Goal: Information Seeking & Learning: Learn about a topic

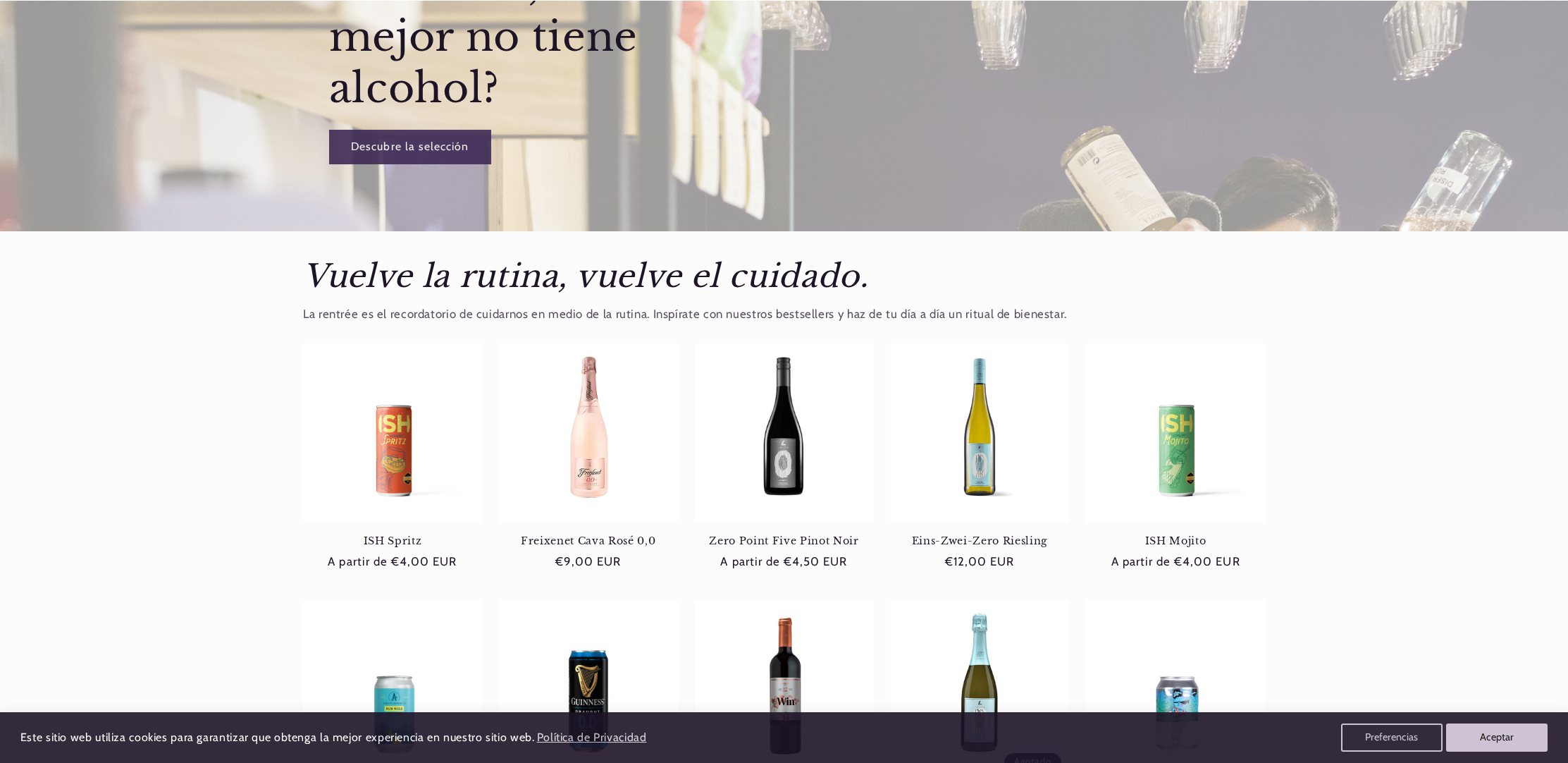
scroll to position [617, 0]
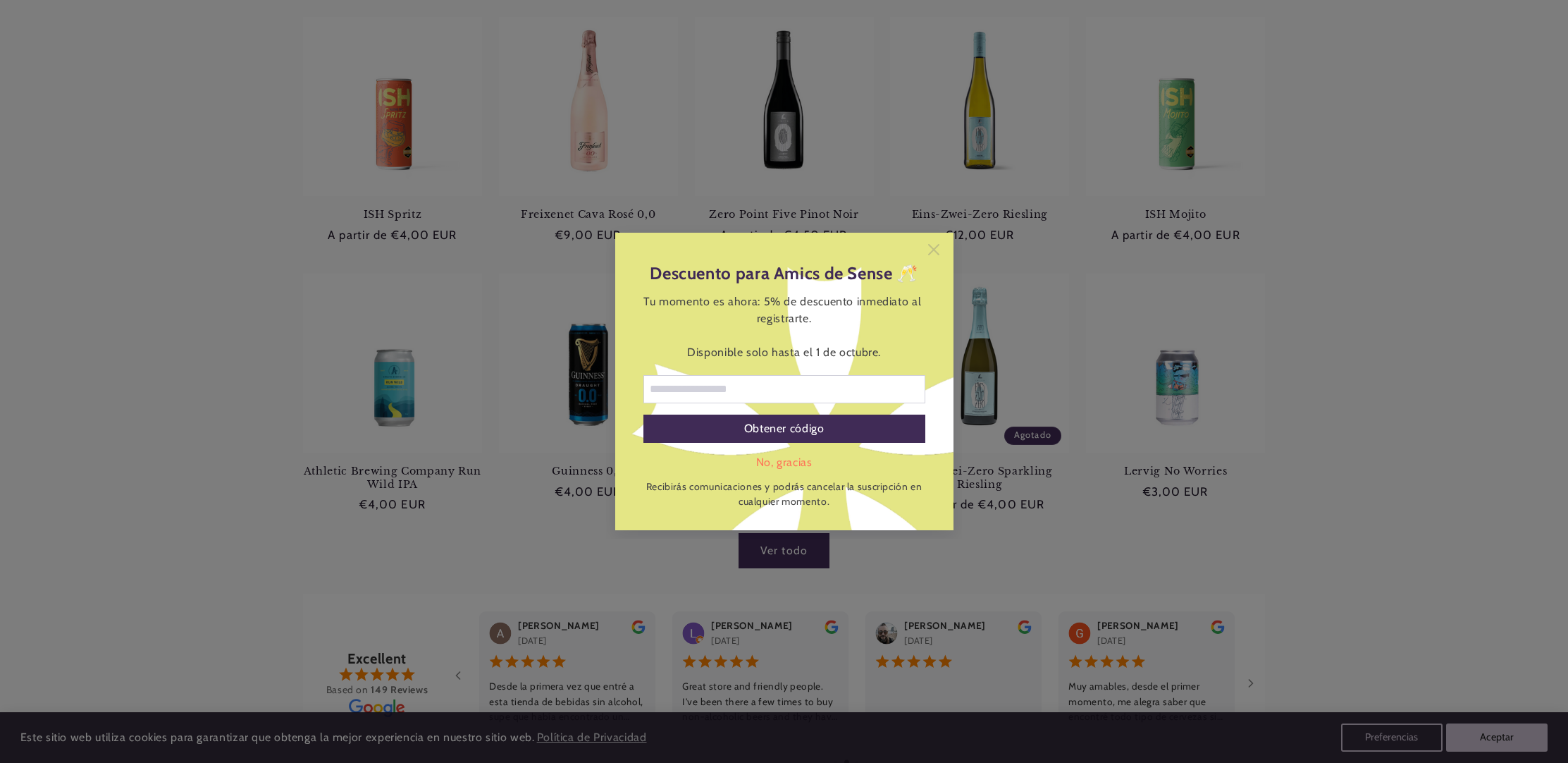
click at [933, 249] on icon at bounding box center [932, 249] width 12 height 12
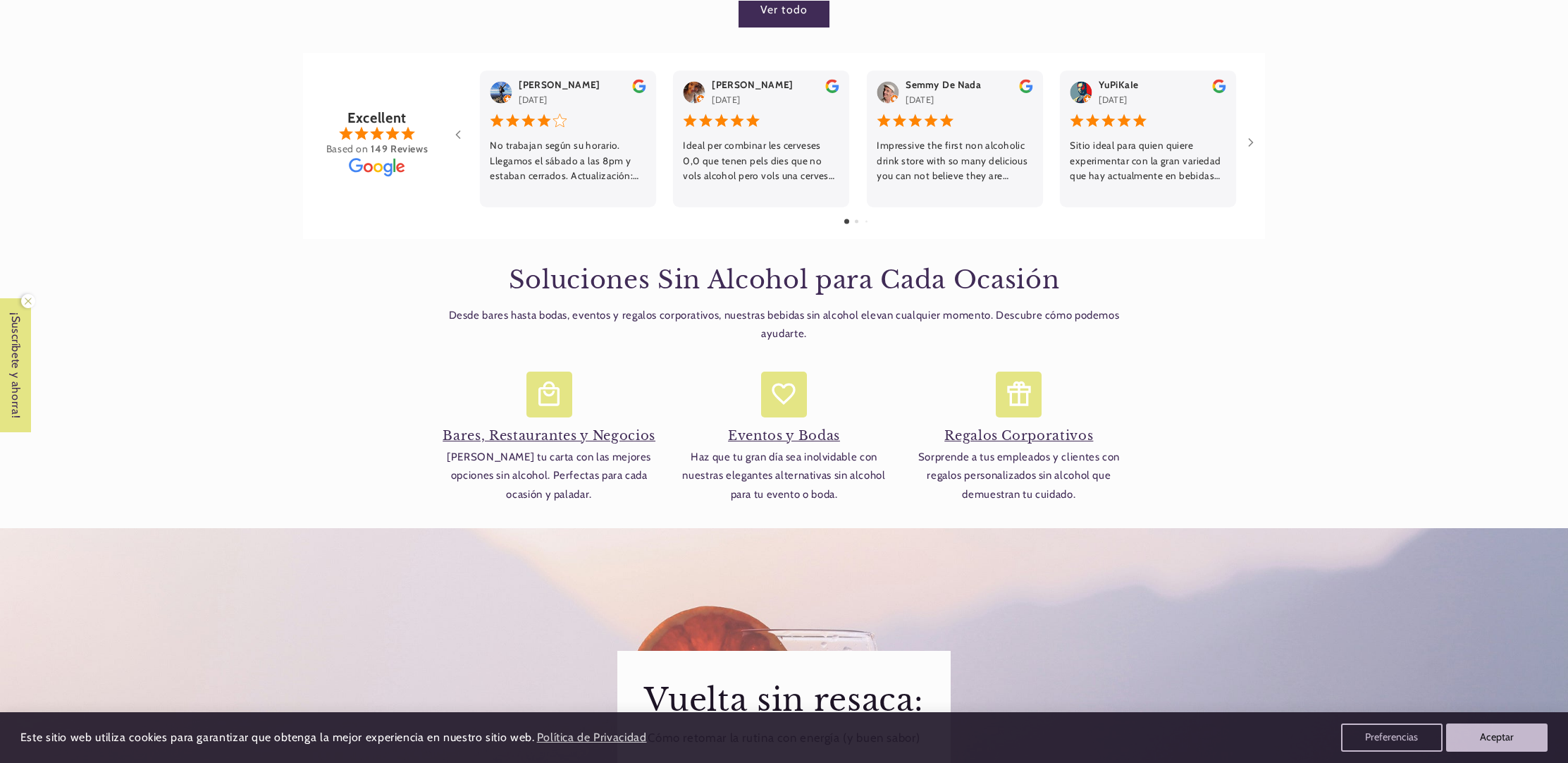
scroll to position [0, 0]
click at [772, 438] on h4 "Eventos y Bodas" at bounding box center [784, 435] width 221 height 16
click at [1029, 403] on icon at bounding box center [1019, 394] width 29 height 29
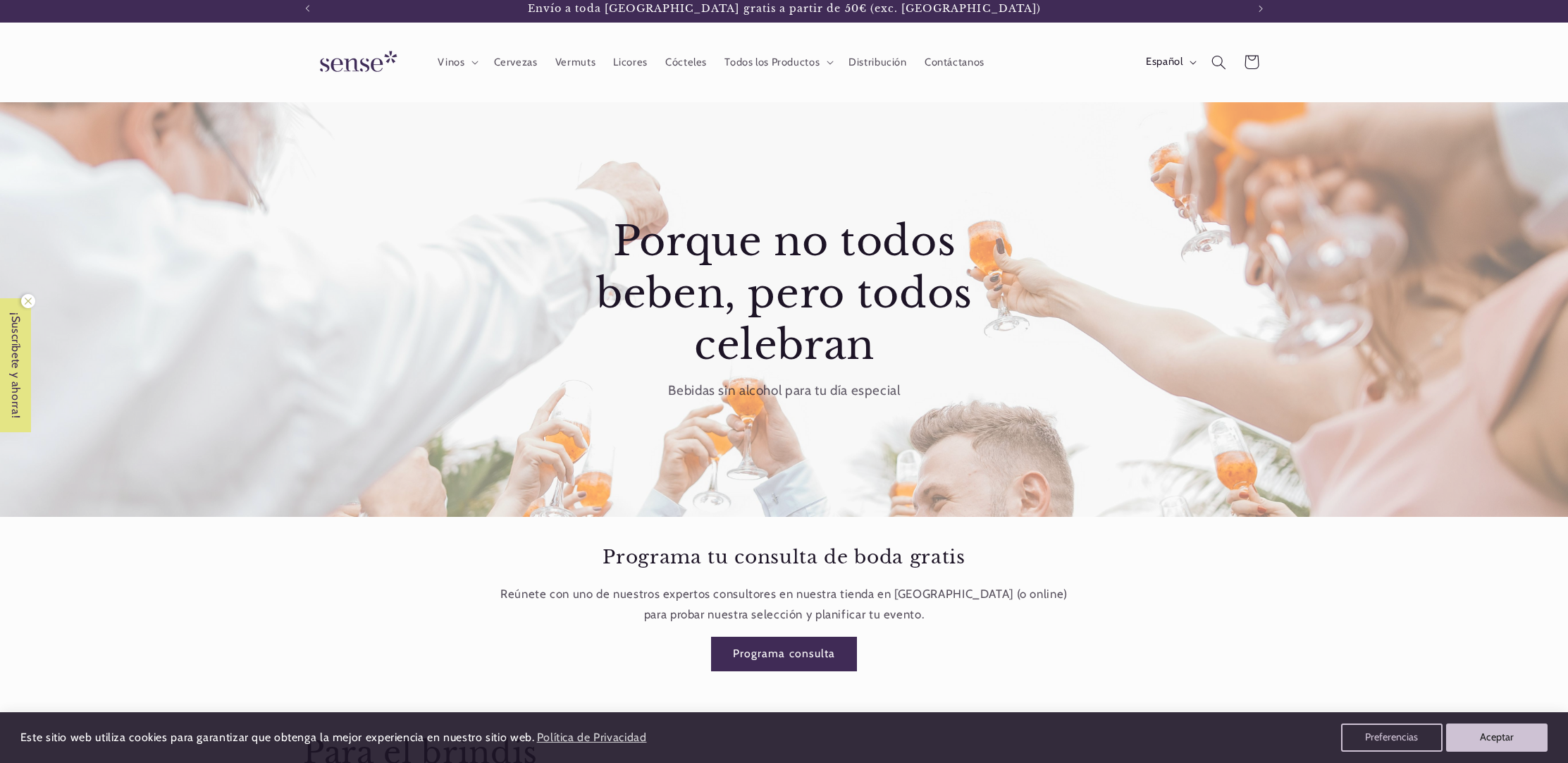
scroll to position [6, 0]
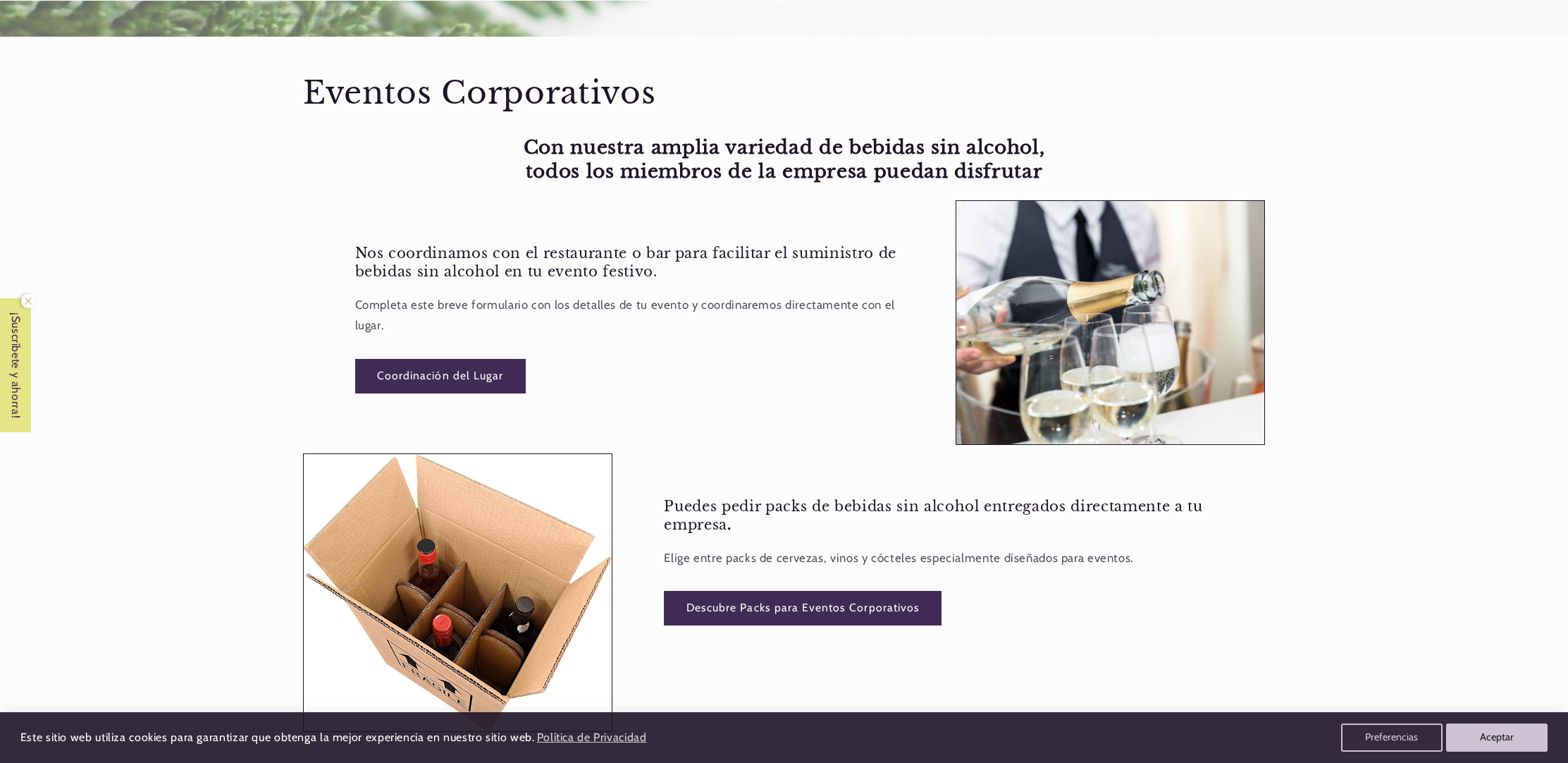
scroll to position [540, 0]
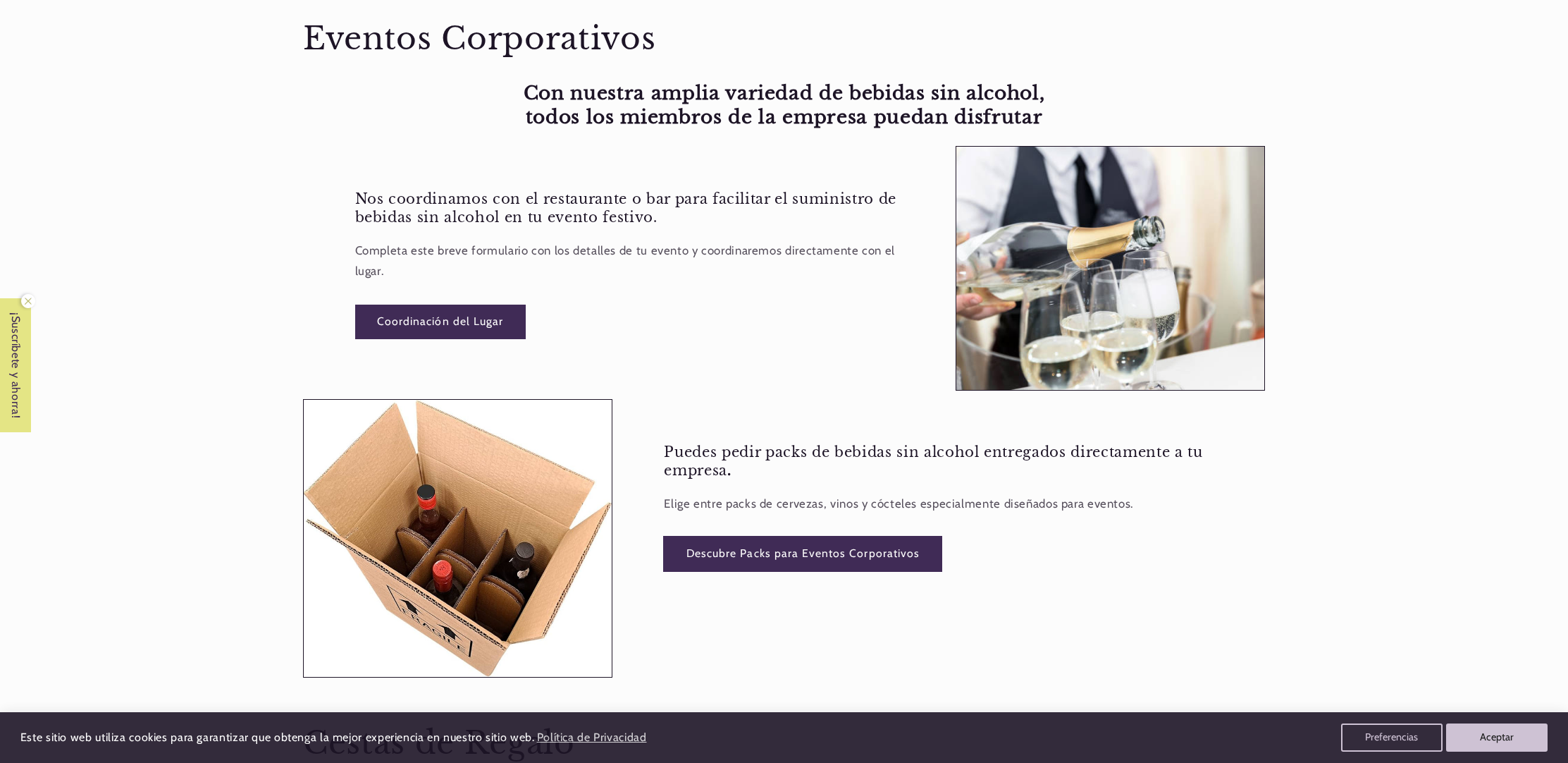
click at [864, 552] on link "Descubre Packs para Eventos Corporativos" at bounding box center [802, 553] width 277 height 35
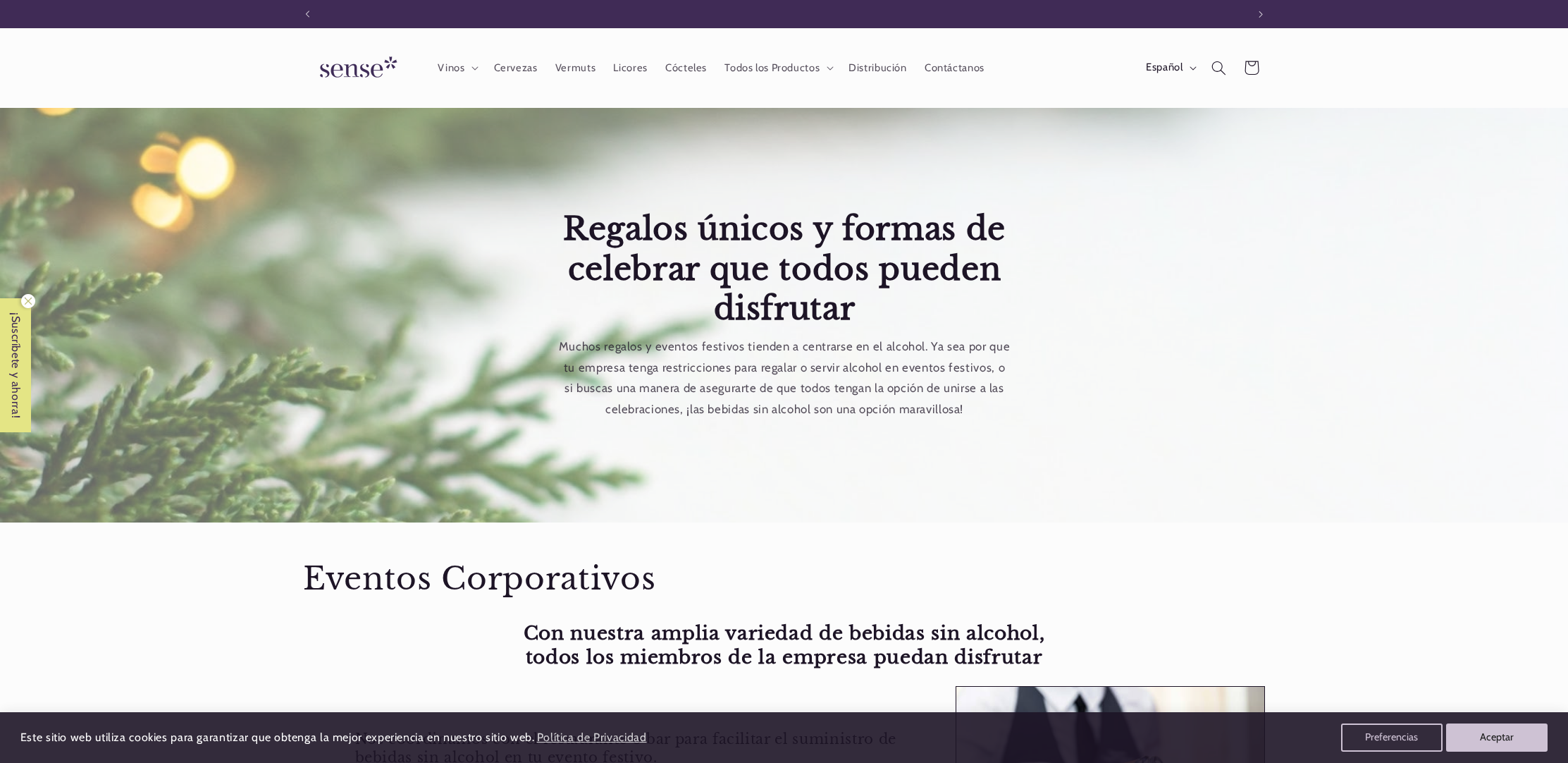
scroll to position [0, 938]
click at [460, 73] on span "Vinos" at bounding box center [451, 67] width 27 height 13
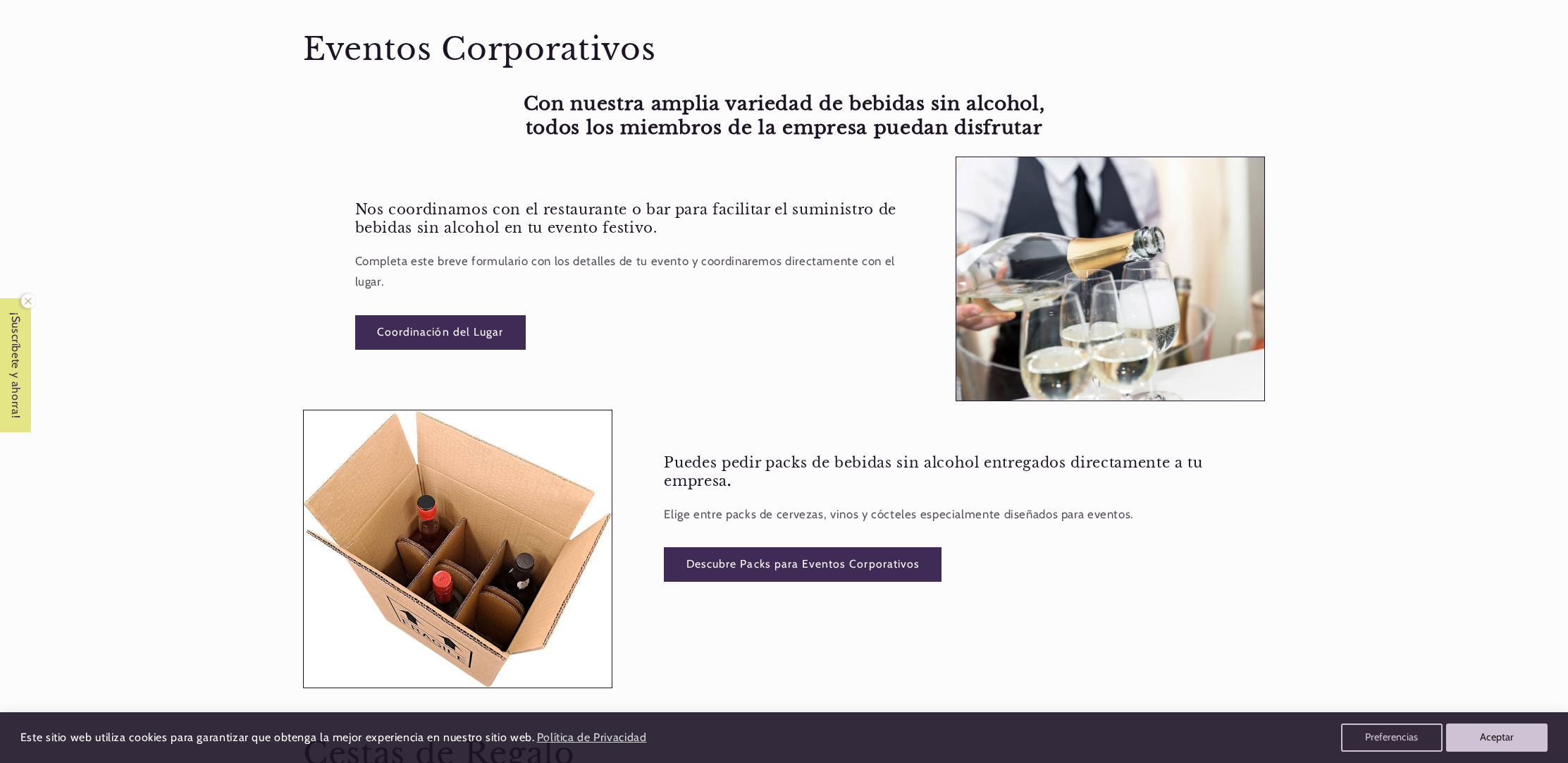
scroll to position [548, 0]
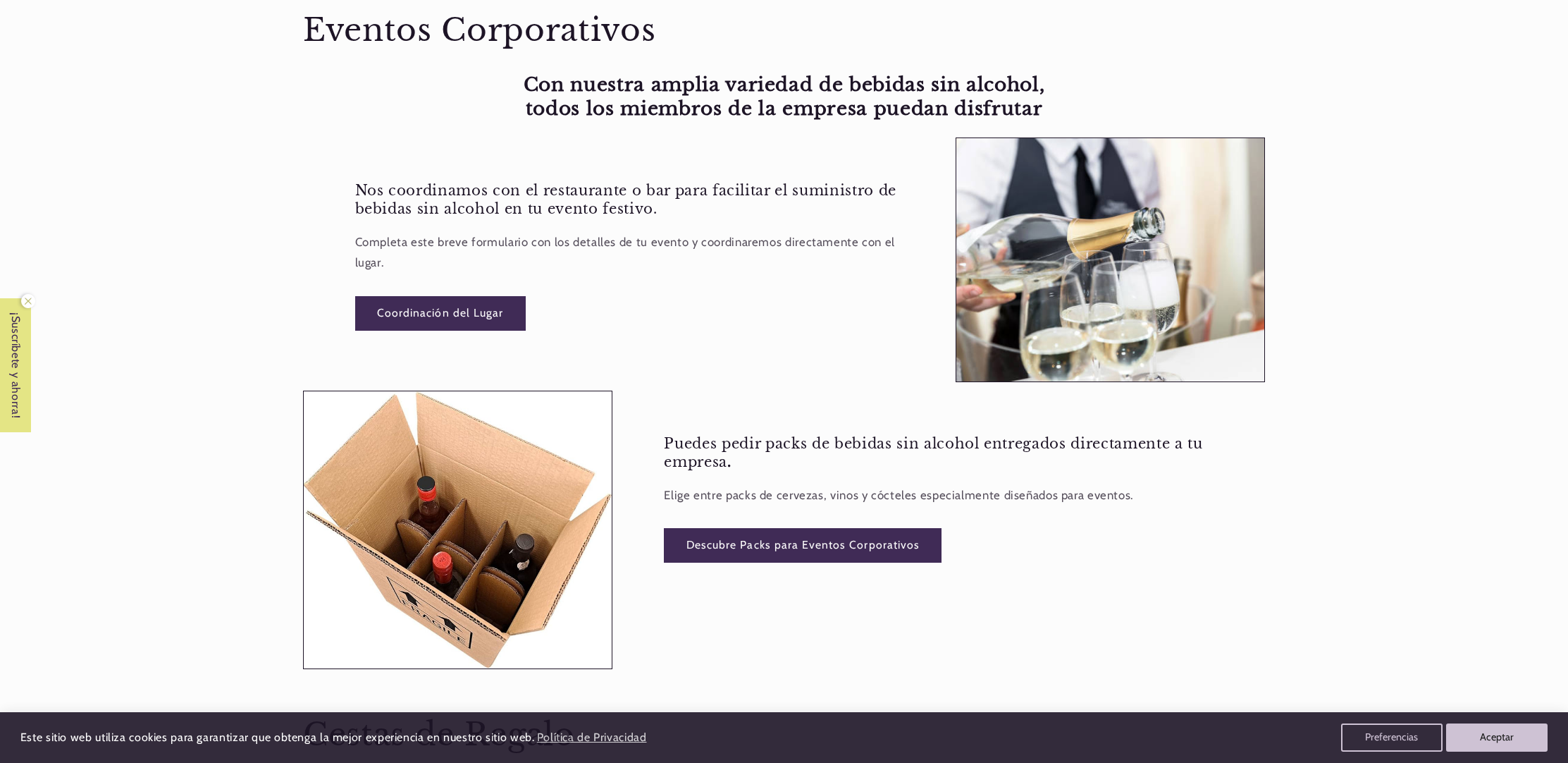
click at [524, 555] on img at bounding box center [458, 530] width 308 height 277
click at [499, 540] on img at bounding box center [458, 530] width 308 height 277
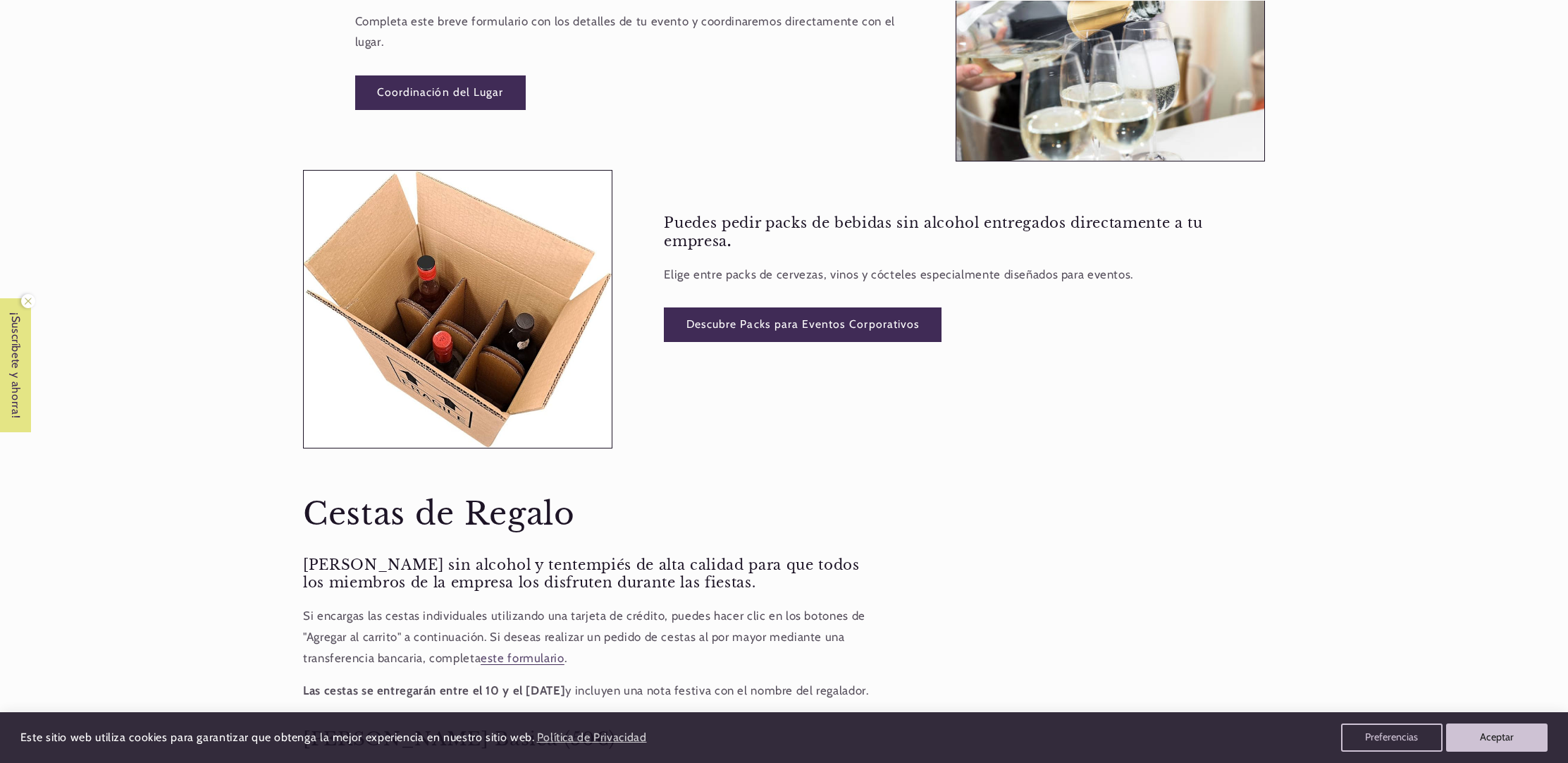
scroll to position [776, 0]
